Goal: Obtain resource: Obtain resource

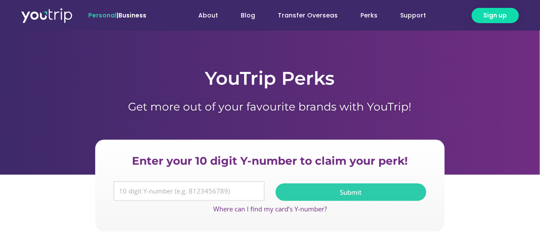
click at [125, 194] on input "Y Number" at bounding box center [189, 191] width 151 height 20
type input "8890538566"
click at [311, 187] on button "Submit" at bounding box center [351, 191] width 151 height 17
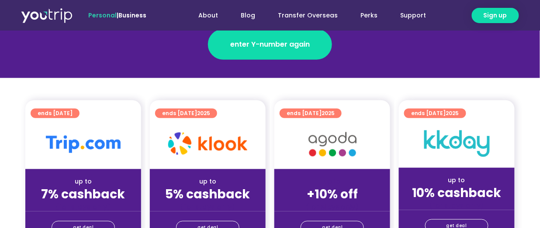
scroll to position [251, 0]
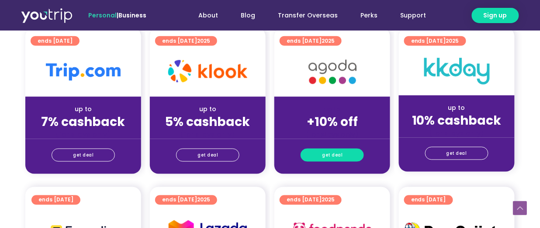
click at [331, 149] on span "get deal" at bounding box center [332, 155] width 21 height 12
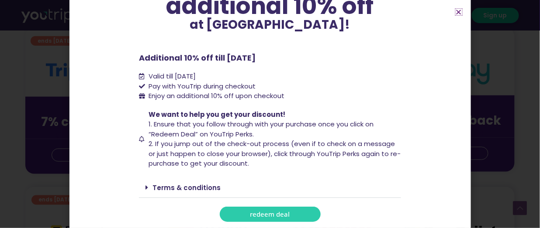
scroll to position [75, 0]
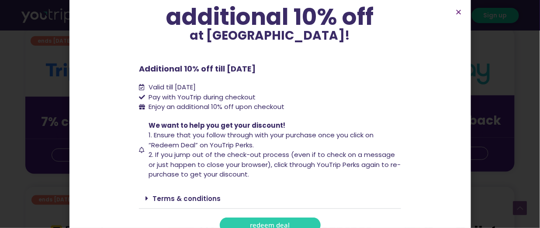
click at [276, 220] on link "redeem deal" at bounding box center [270, 225] width 101 height 15
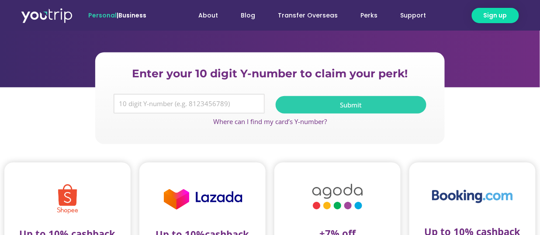
click at [190, 101] on input "Y Number" at bounding box center [189, 104] width 151 height 20
type input "8890538566"
click at [338, 110] on button "Submit" at bounding box center [351, 104] width 151 height 17
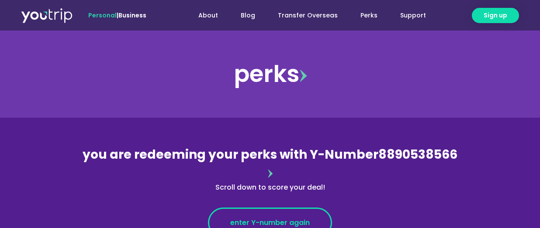
scroll to position [107, 0]
